Goal: Complete application form: Complete application form

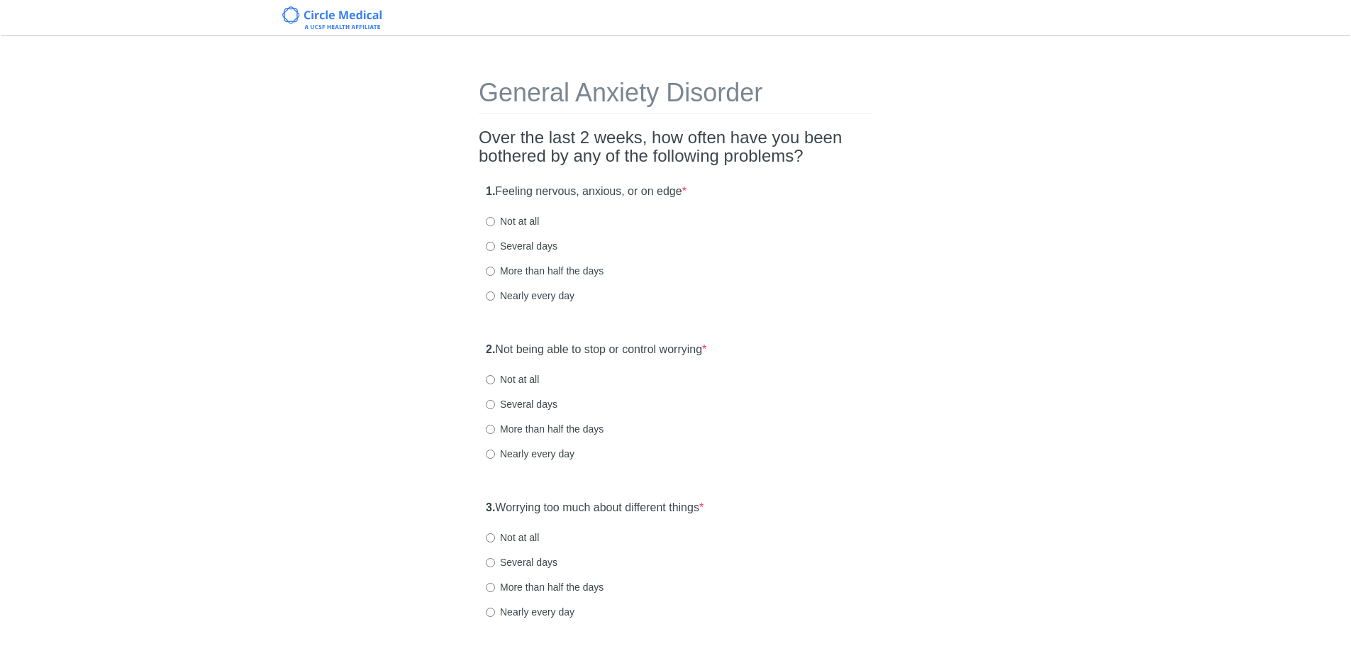
click at [537, 247] on label "Several days" at bounding box center [522, 246] width 72 height 14
click at [495, 247] on input "Several days" at bounding box center [490, 246] width 9 height 9
radio input "true"
click at [518, 375] on label "Not at all" at bounding box center [512, 379] width 53 height 14
click at [495, 375] on input "Not at all" at bounding box center [490, 379] width 9 height 9
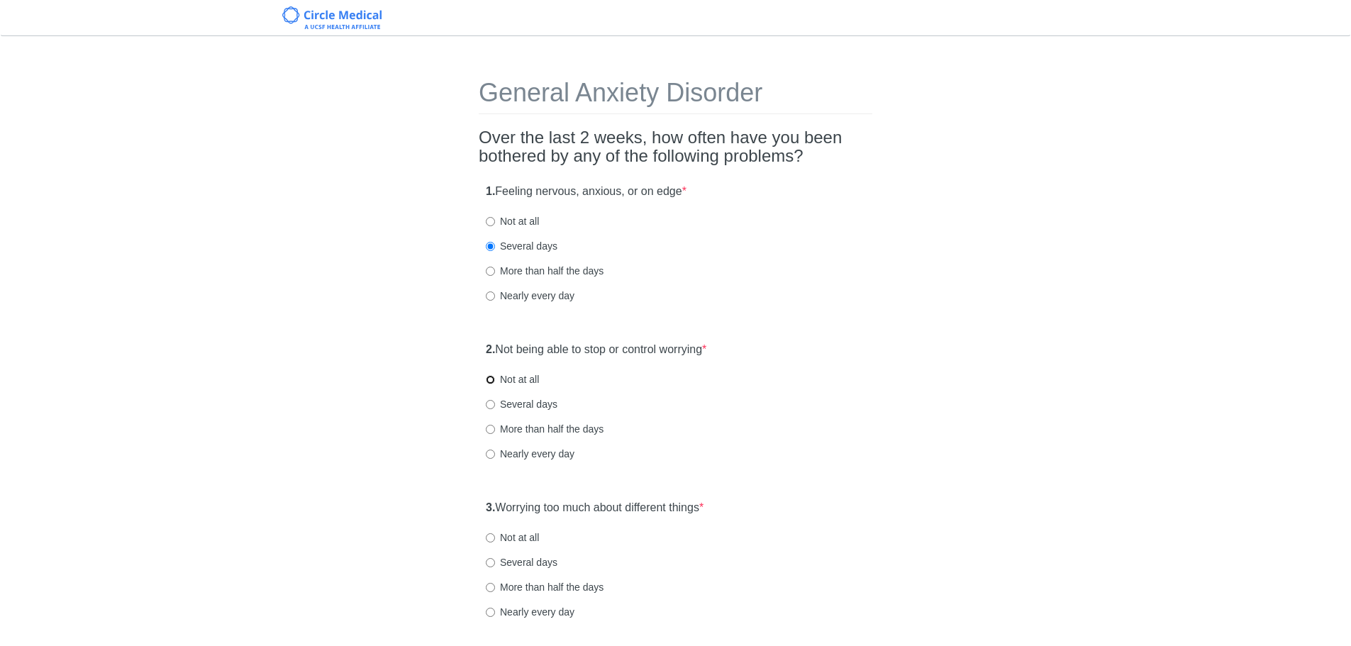
radio input "true"
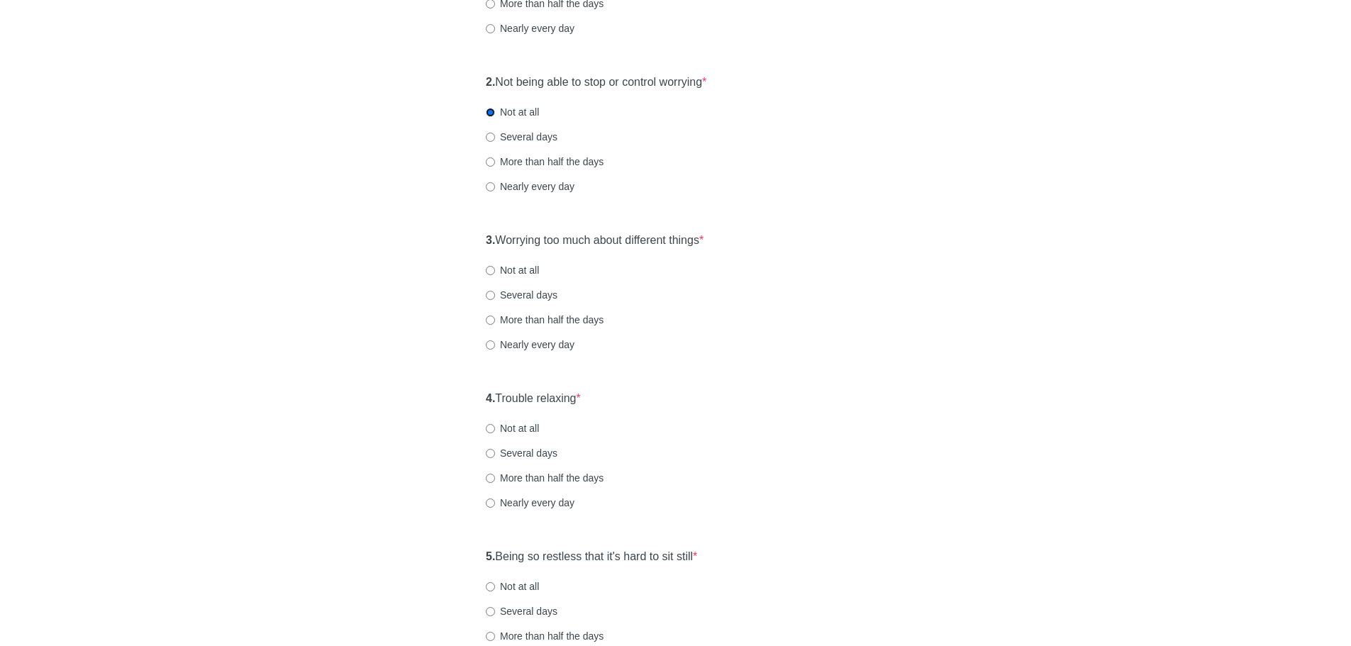
scroll to position [284, 0]
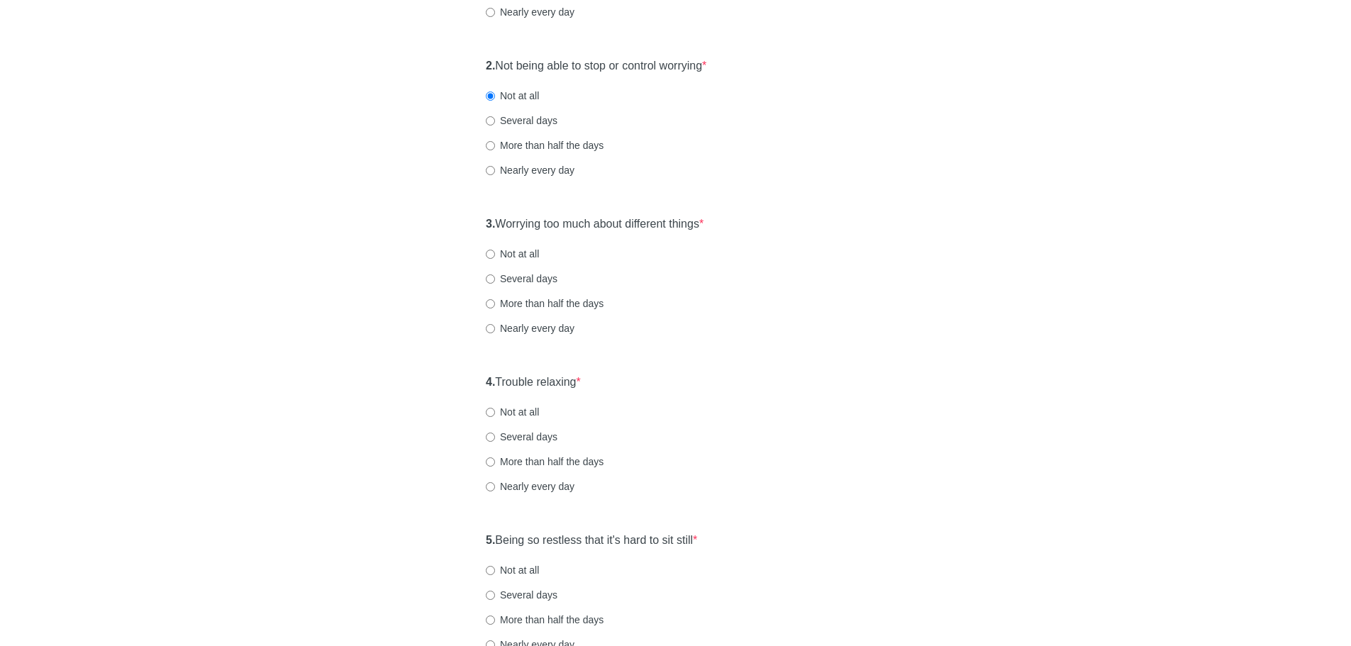
click at [508, 252] on label "Not at all" at bounding box center [512, 254] width 53 height 14
click at [495, 252] on input "Not at all" at bounding box center [490, 254] width 9 height 9
radio input "true"
click at [499, 416] on label "Not at all" at bounding box center [512, 412] width 53 height 14
click at [495, 416] on input "Not at all" at bounding box center [490, 412] width 9 height 9
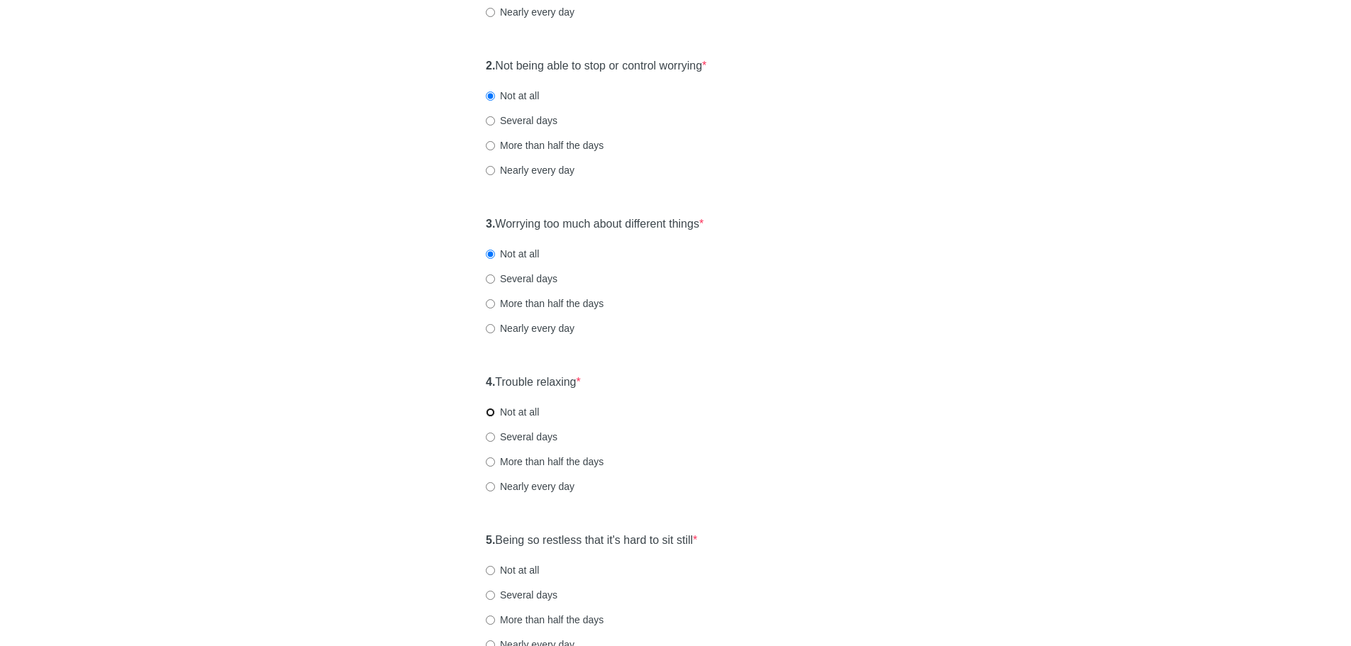
radio input "true"
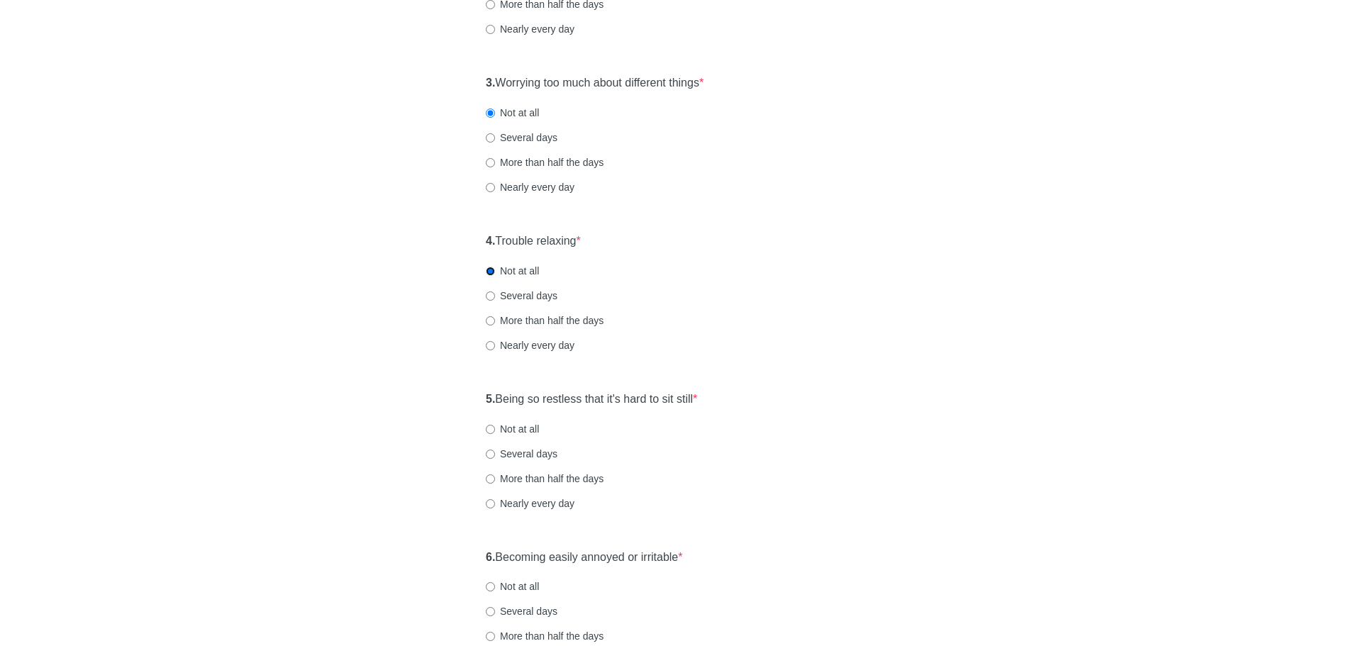
scroll to position [425, 0]
click at [536, 500] on label "Nearly every day" at bounding box center [530, 503] width 89 height 14
click at [495, 500] on input "Nearly every day" at bounding box center [490, 503] width 9 height 9
radio input "true"
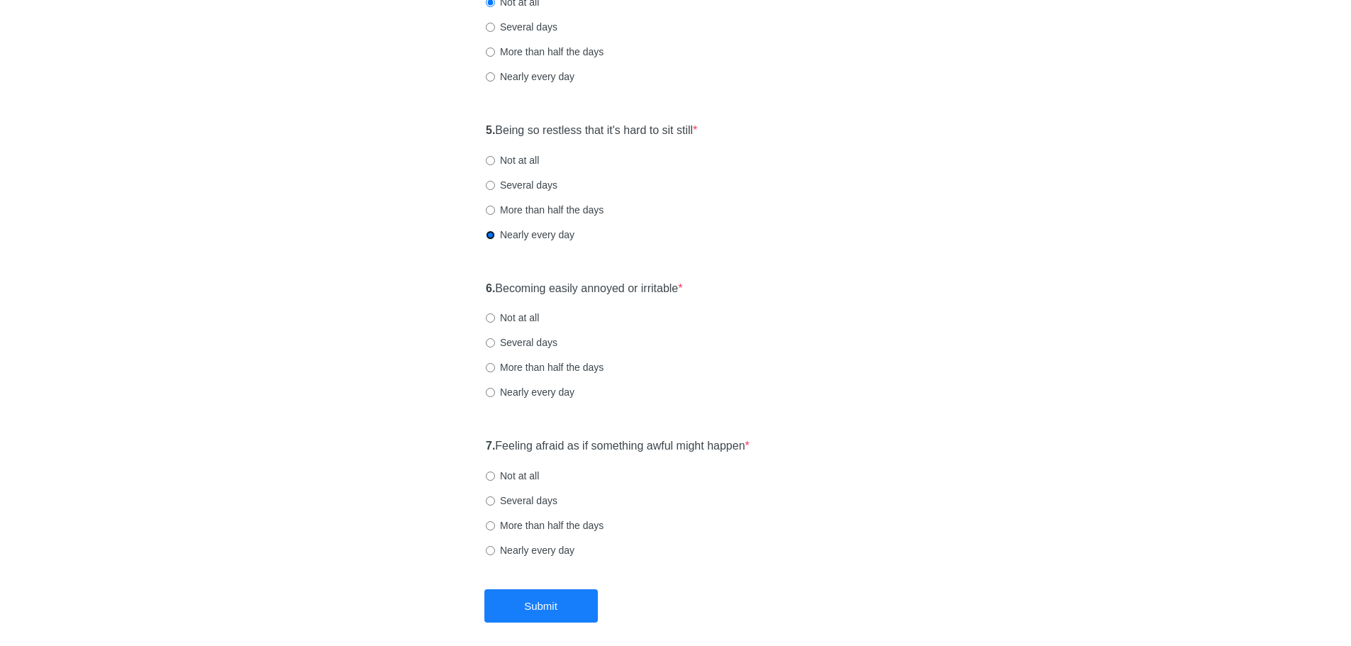
scroll to position [709, 0]
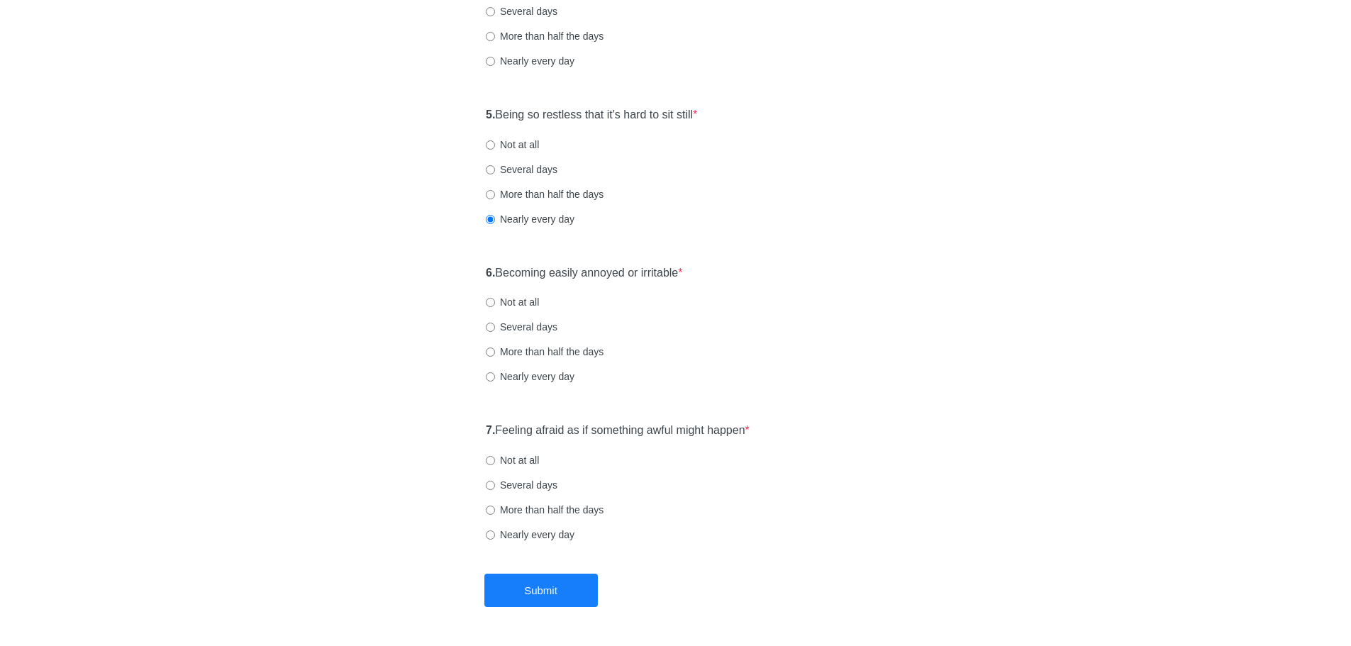
click at [526, 140] on label "Not at all" at bounding box center [512, 145] width 53 height 14
click at [495, 140] on input "Not at all" at bounding box center [490, 144] width 9 height 9
radio input "true"
click at [520, 301] on label "Not at all" at bounding box center [512, 302] width 53 height 14
click at [495, 301] on input "Not at all" at bounding box center [490, 302] width 9 height 9
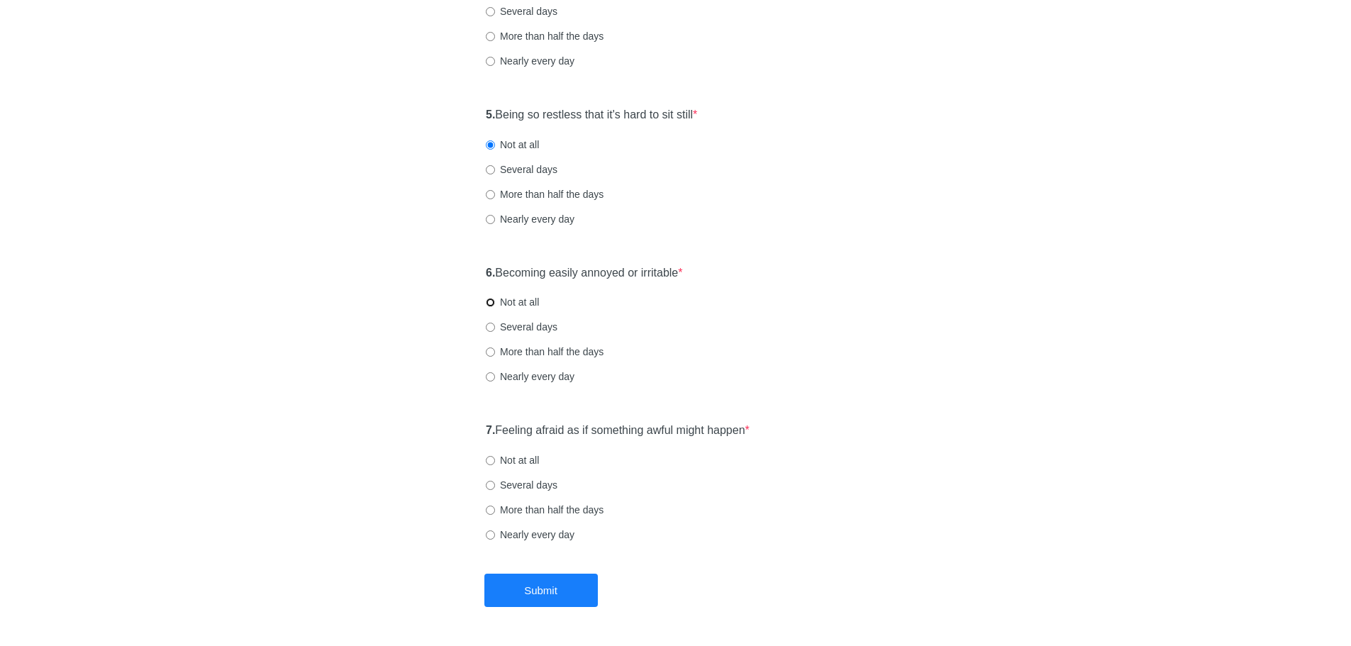
radio input "true"
click at [529, 457] on label "Not at all" at bounding box center [512, 460] width 53 height 14
click at [495, 457] on input "Not at all" at bounding box center [490, 460] width 9 height 9
radio input "true"
click at [538, 491] on label "Several days" at bounding box center [522, 485] width 72 height 14
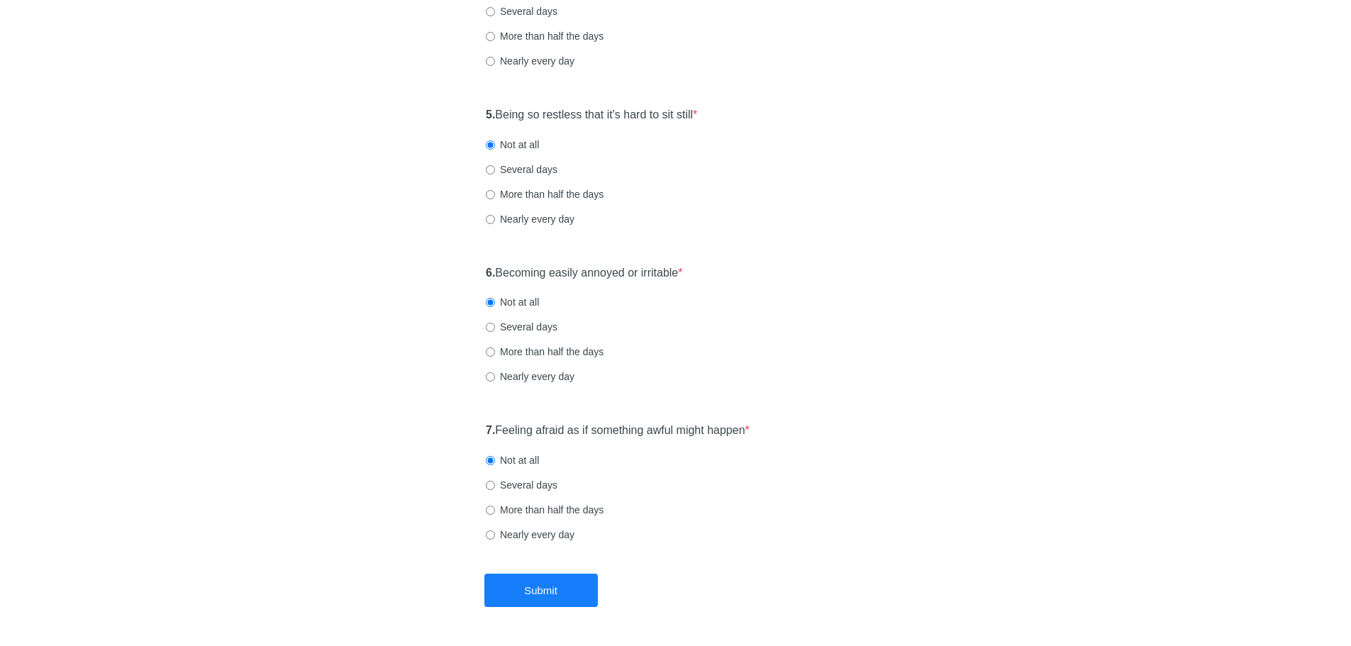
click at [495, 490] on input "Several days" at bounding box center [490, 485] width 9 height 9
radio input "true"
click at [541, 592] on button "Submit" at bounding box center [540, 590] width 113 height 33
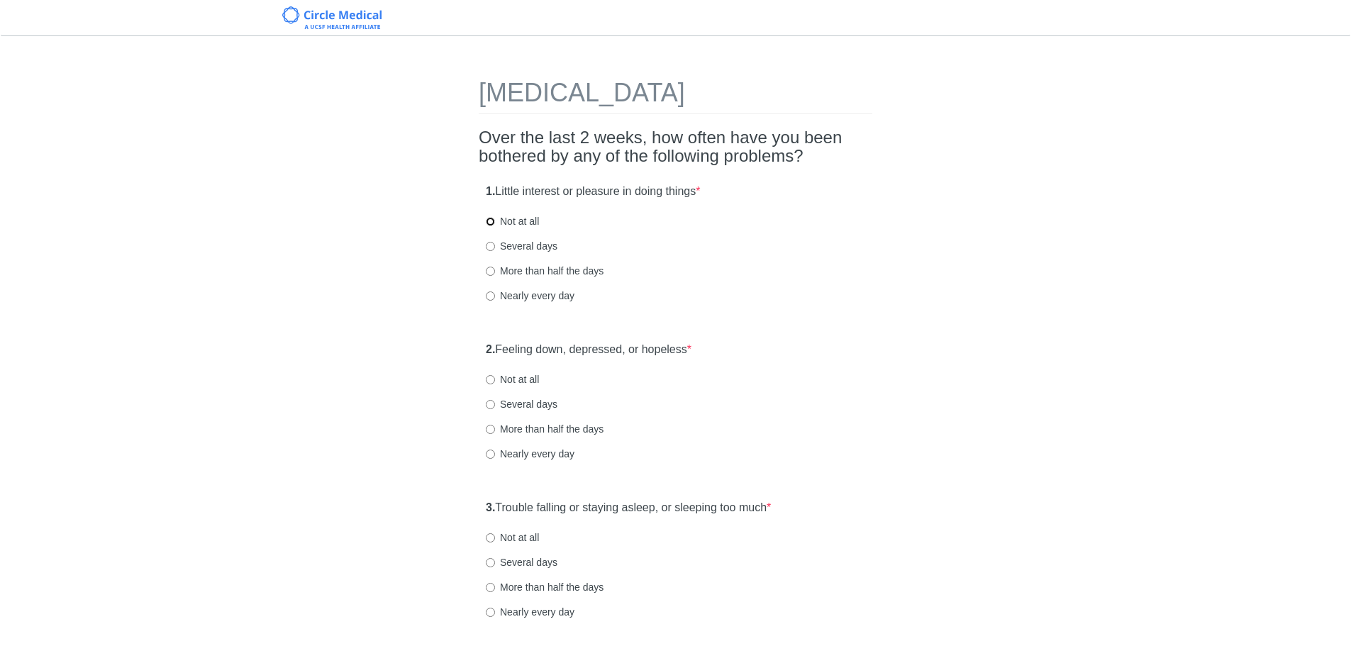
click at [490, 218] on input "Not at all" at bounding box center [490, 221] width 9 height 9
radio input "true"
click at [497, 379] on label "Not at all" at bounding box center [512, 379] width 53 height 14
click at [495, 379] on input "Not at all" at bounding box center [490, 379] width 9 height 9
radio input "true"
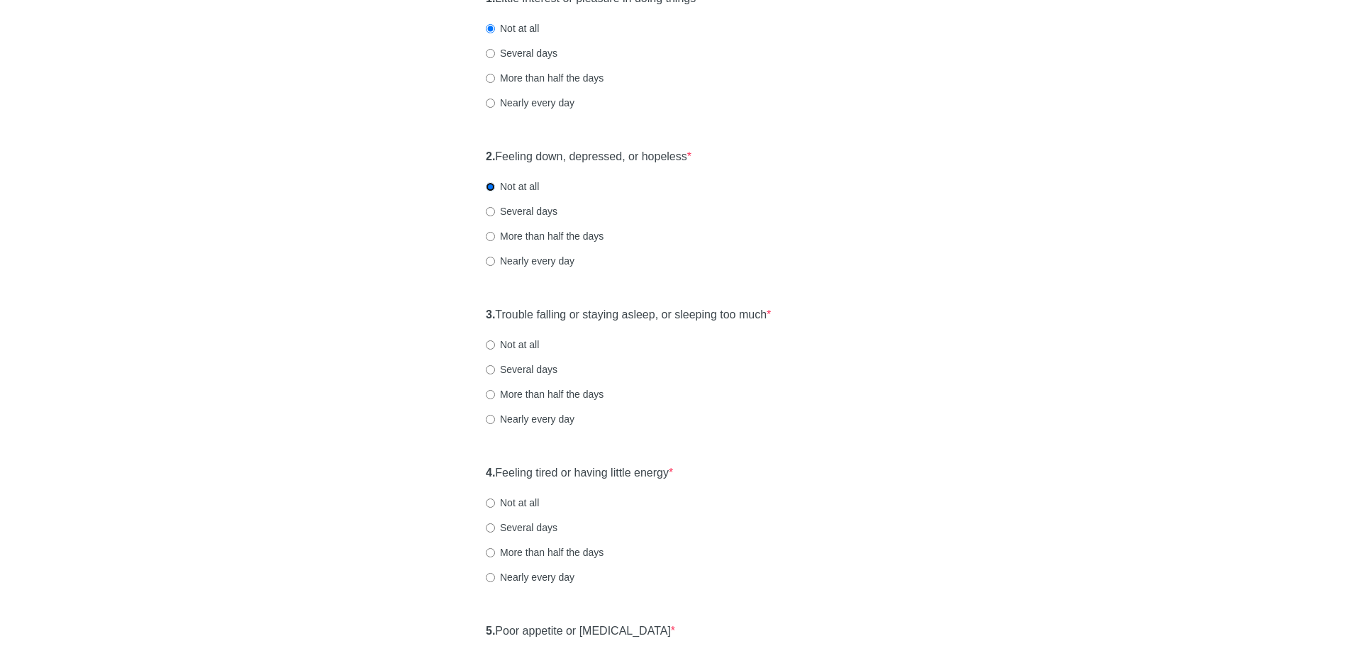
scroll to position [213, 0]
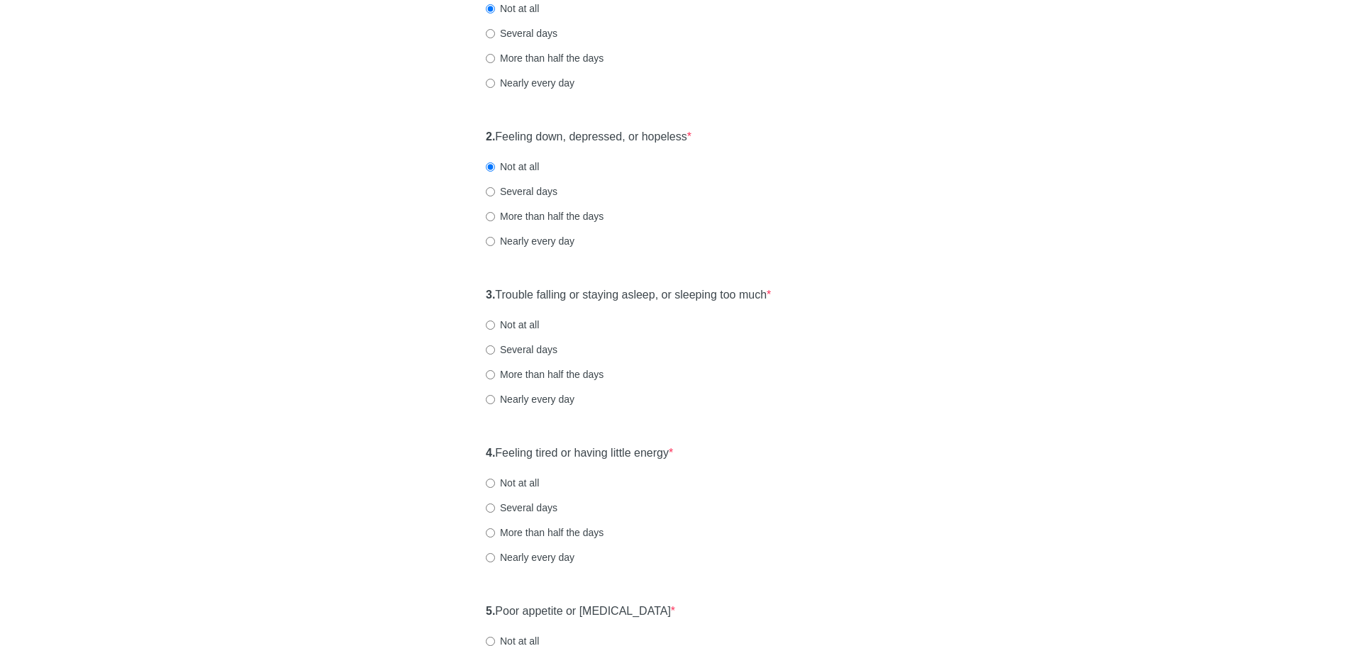
click at [523, 325] on label "Not at all" at bounding box center [512, 325] width 53 height 14
click at [495, 325] on input "Not at all" at bounding box center [490, 325] width 9 height 9
radio input "true"
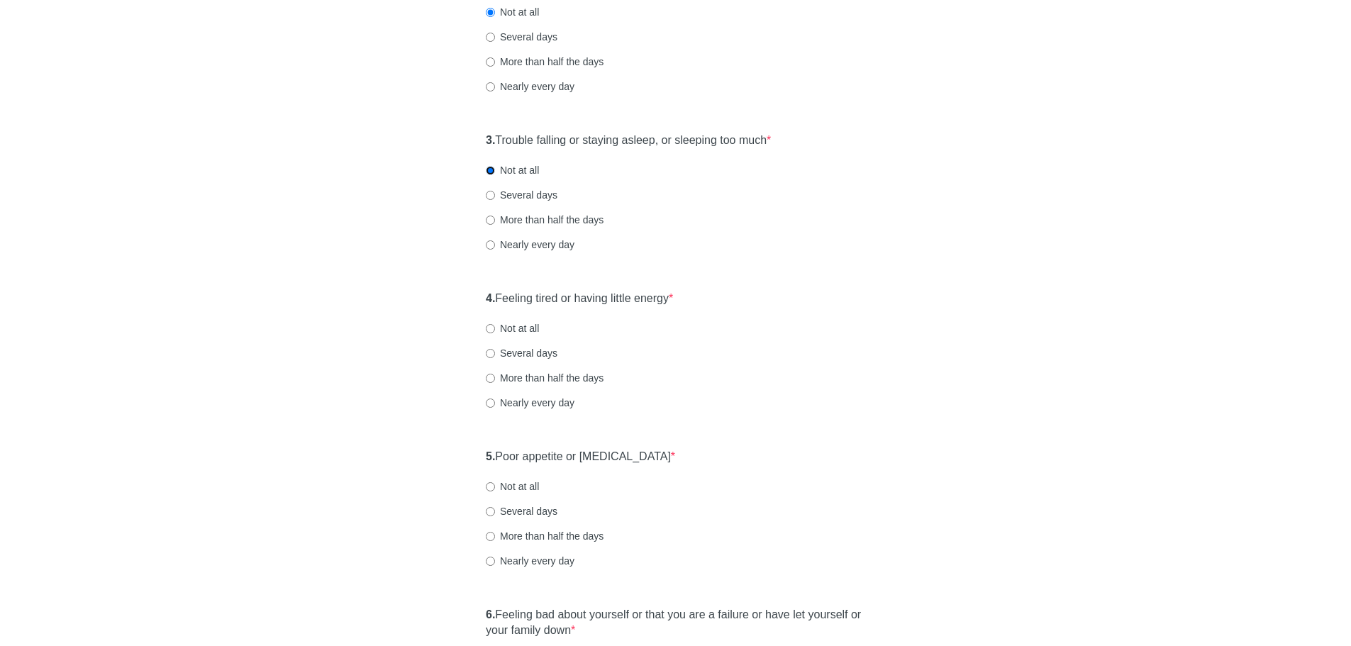
scroll to position [425, 0]
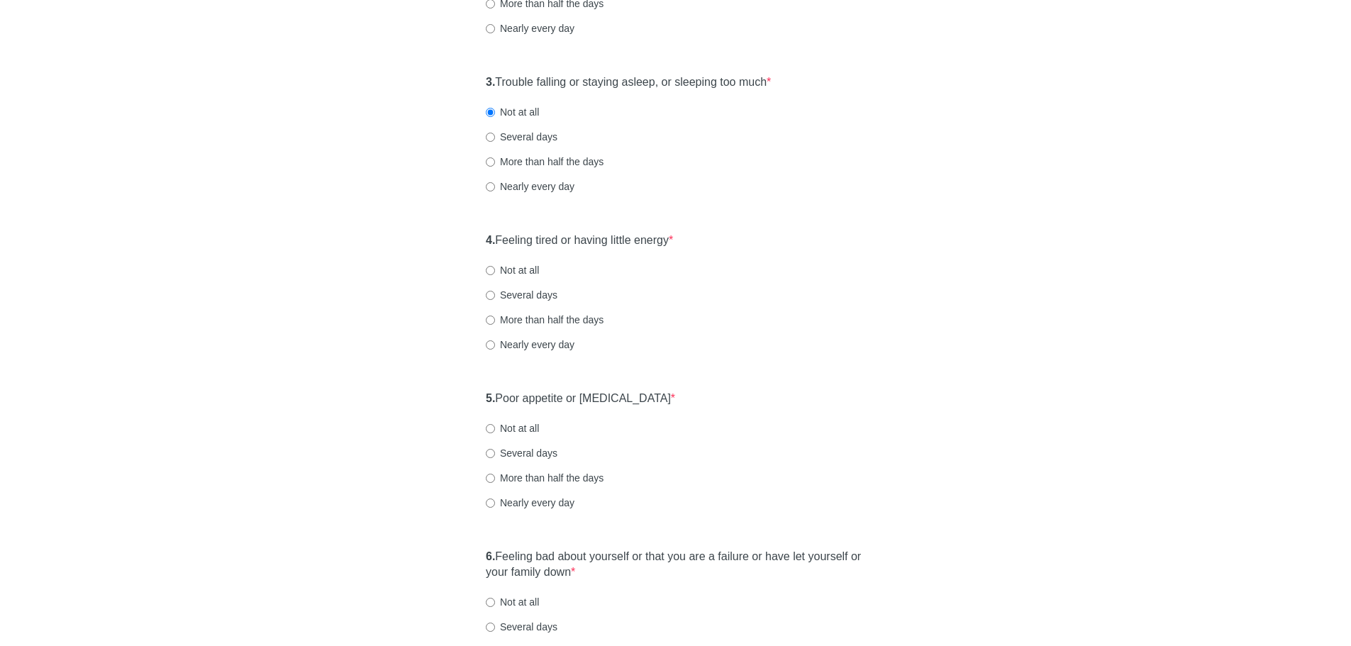
click at [506, 289] on label "Several days" at bounding box center [522, 295] width 72 height 14
click at [495, 291] on input "Several days" at bounding box center [490, 295] width 9 height 9
radio input "true"
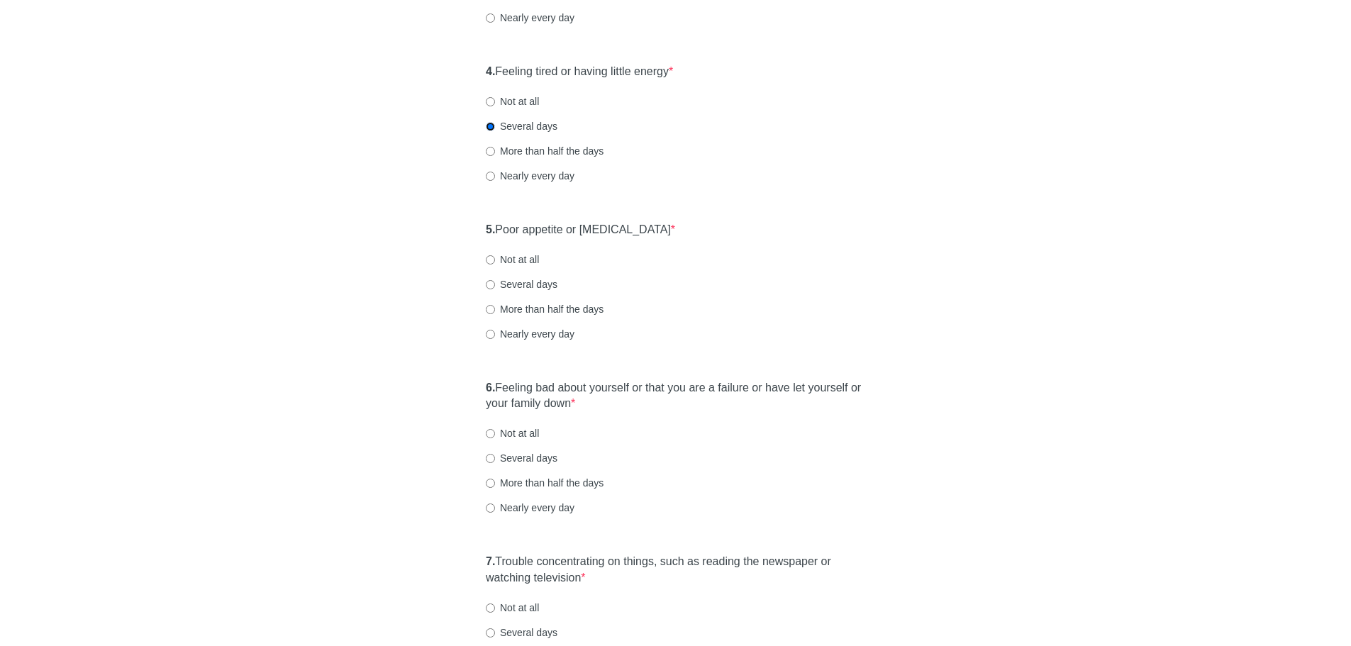
scroll to position [638, 0]
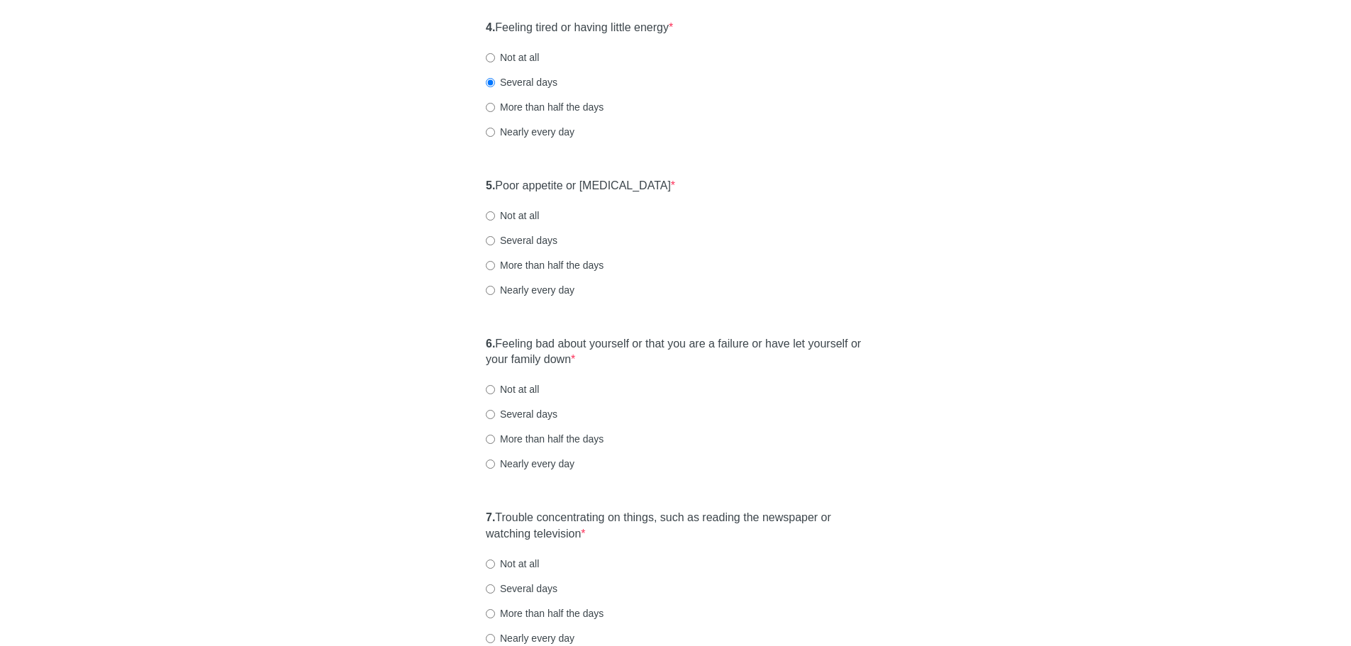
click at [540, 238] on label "Several days" at bounding box center [522, 240] width 72 height 14
click at [495, 238] on input "Several days" at bounding box center [490, 240] width 9 height 9
radio input "true"
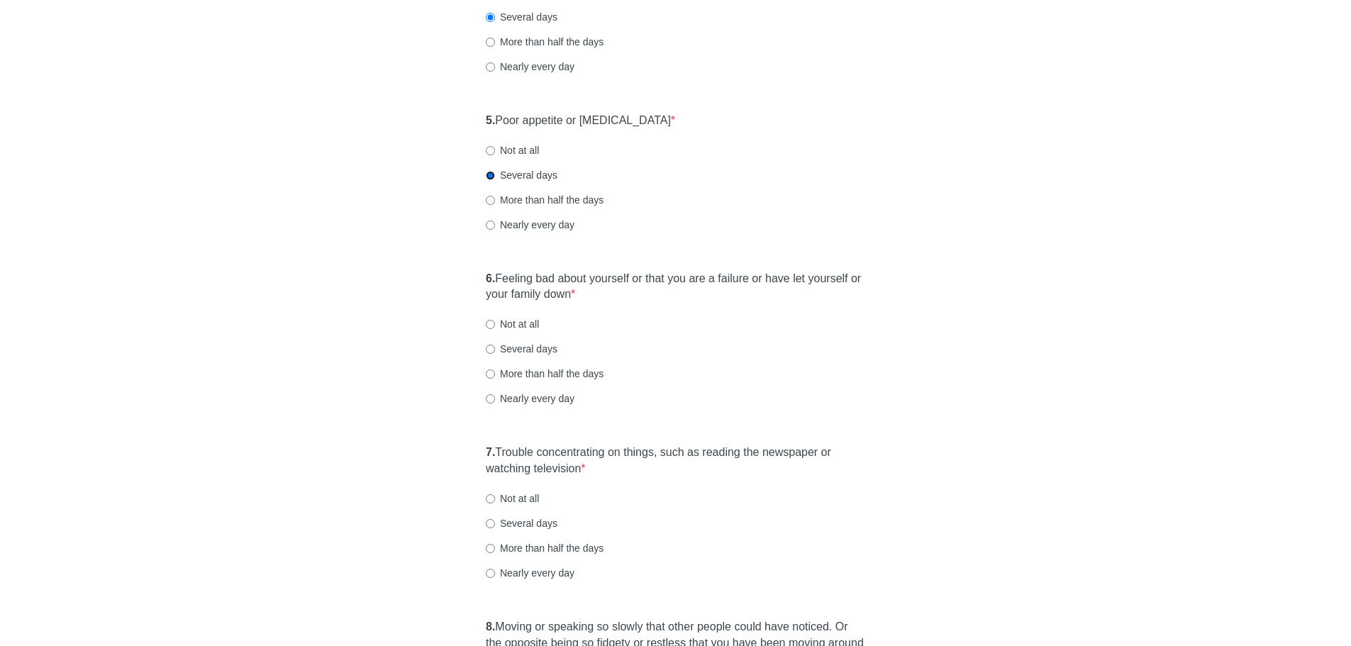
scroll to position [851, 0]
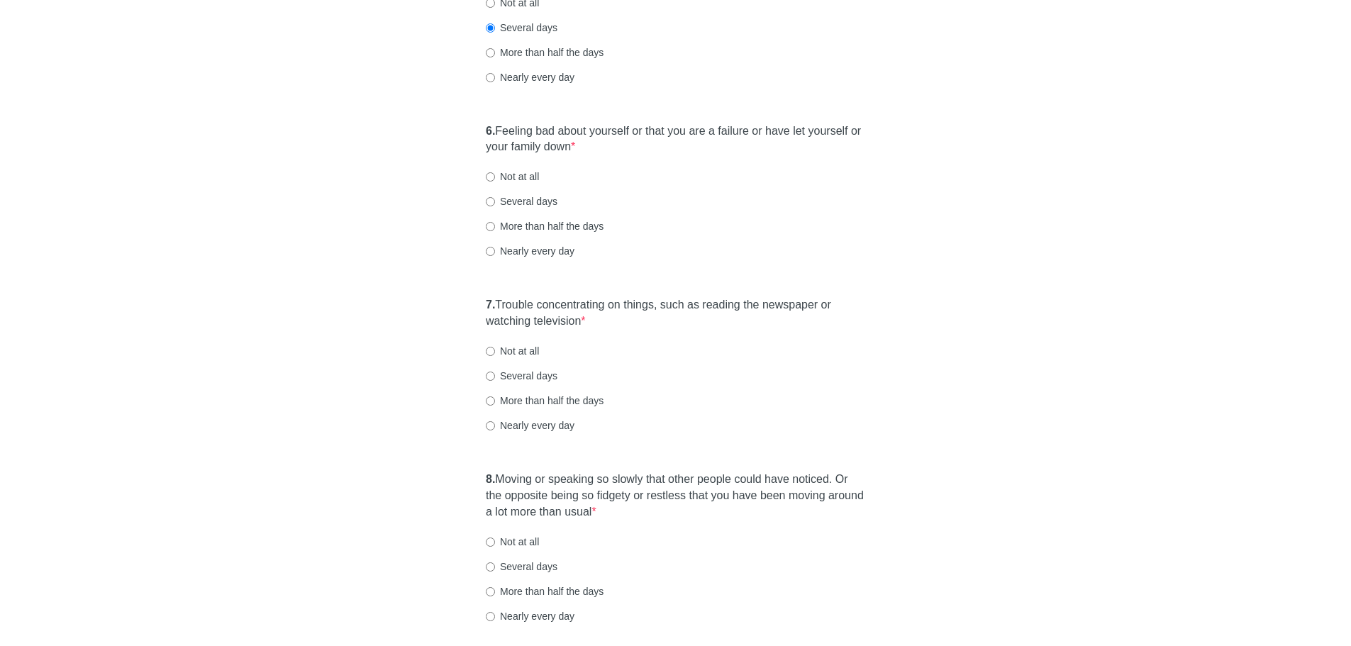
click at [500, 349] on label "Not at all" at bounding box center [512, 351] width 53 height 14
click at [495, 349] on input "Not at all" at bounding box center [490, 351] width 9 height 9
radio input "true"
click at [521, 152] on label "6. Feeling bad about yourself or that you are a failure or have let yourself or…" at bounding box center [675, 139] width 379 height 33
click at [516, 176] on label "Not at all" at bounding box center [512, 176] width 53 height 14
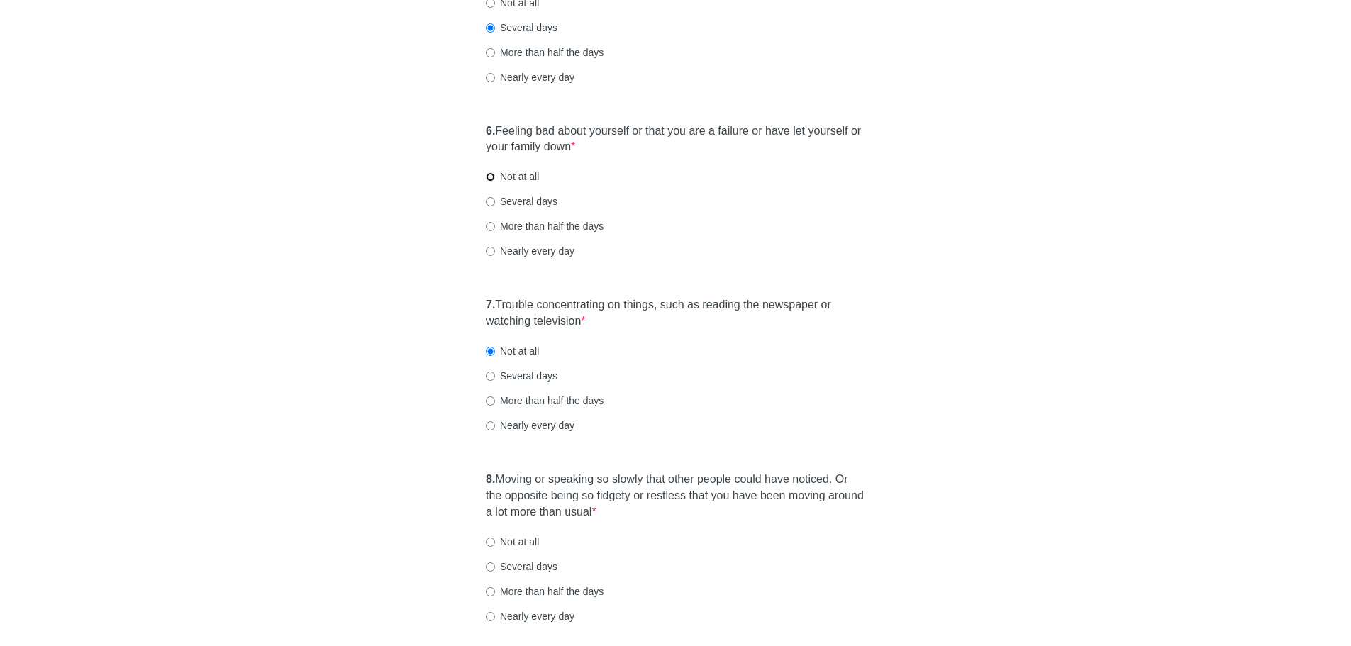
click at [495, 176] on input "Not at all" at bounding box center [490, 176] width 9 height 9
radio input "true"
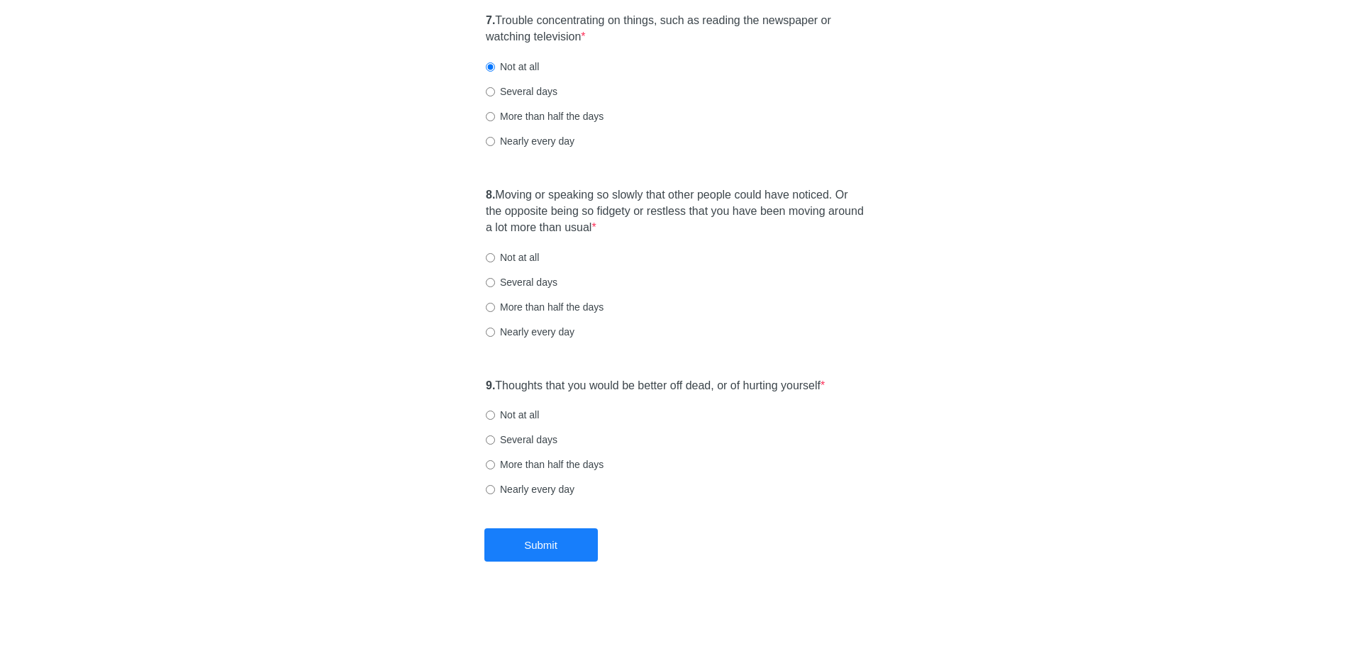
scroll to position [1137, 0]
click at [499, 409] on label "Not at all" at bounding box center [512, 413] width 53 height 14
click at [495, 409] on input "Not at all" at bounding box center [490, 413] width 9 height 9
radio input "true"
click at [505, 262] on label "Not at all" at bounding box center [512, 256] width 53 height 14
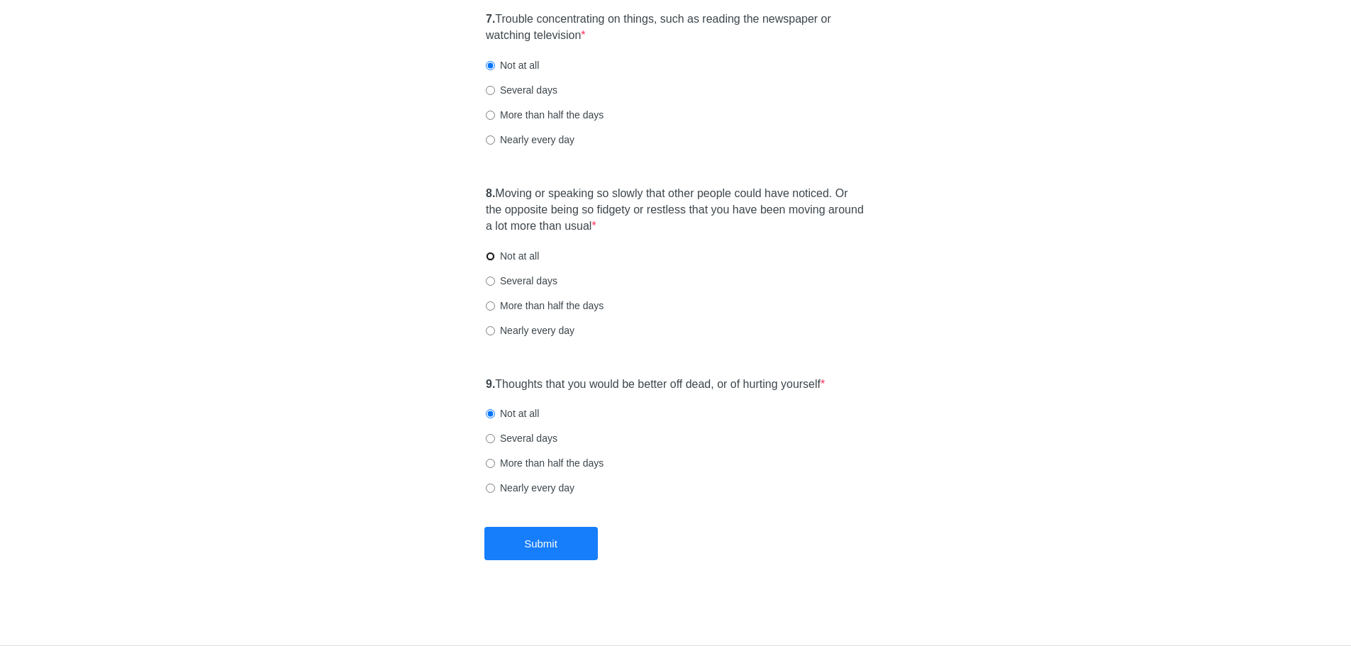
click at [495, 261] on input "Not at all" at bounding box center [490, 256] width 9 height 9
radio input "true"
click at [562, 537] on button "Submit" at bounding box center [540, 543] width 113 height 33
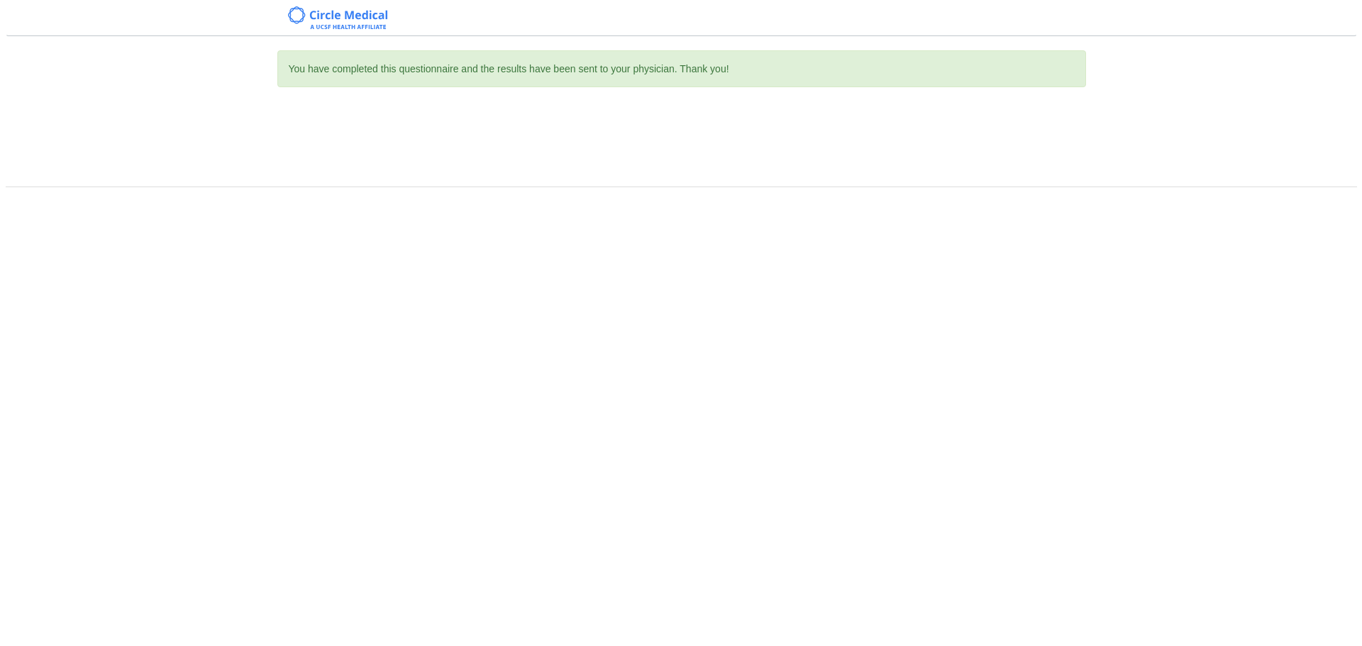
scroll to position [0, 0]
